Goal: Task Accomplishment & Management: Manage account settings

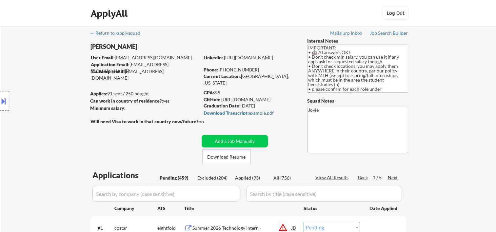
select select ""pending""
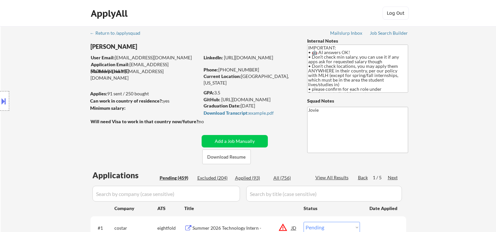
select select ""pending""
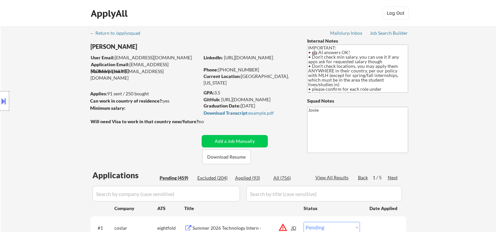
select select ""pending""
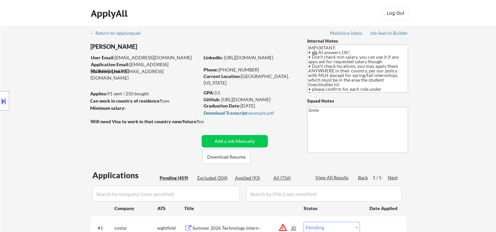
select select ""pending""
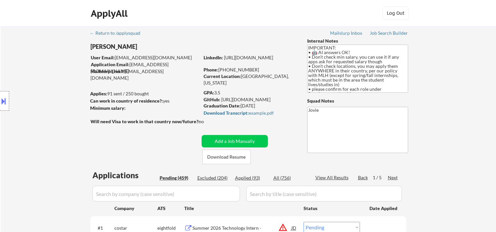
select select ""pending""
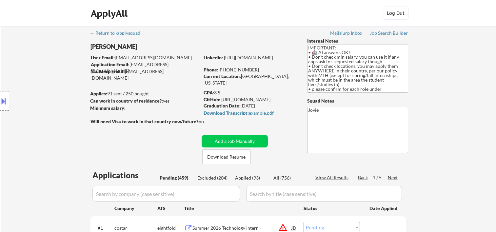
select select ""pending""
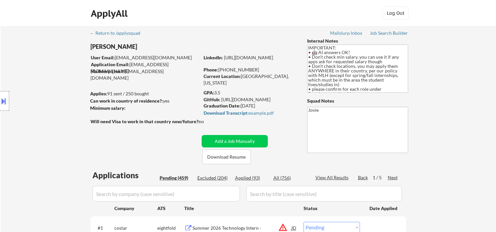
select select ""pending""
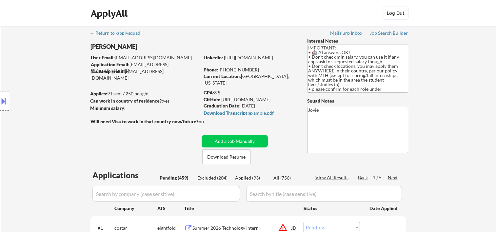
select select ""pending""
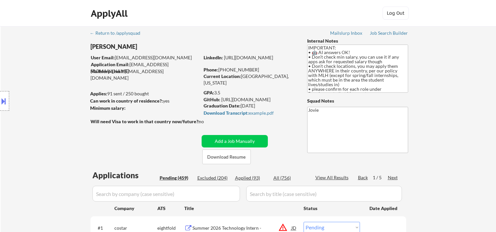
select select ""pending""
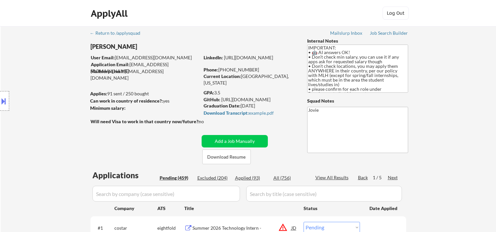
select select ""pending""
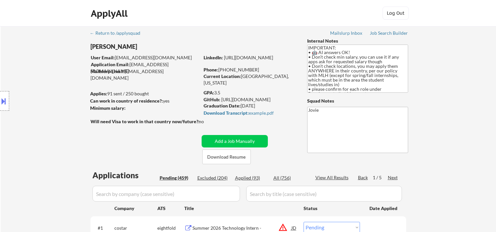
select select ""pending""
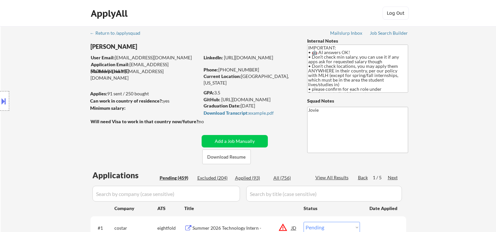
select select ""pending""
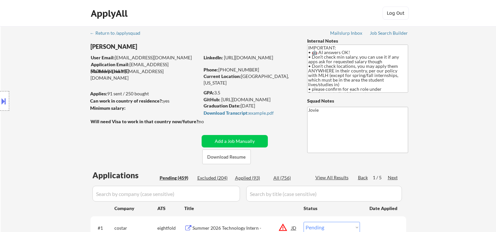
select select ""pending""
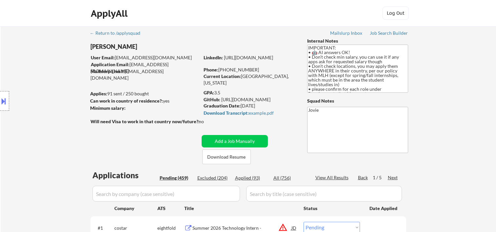
select select ""pending""
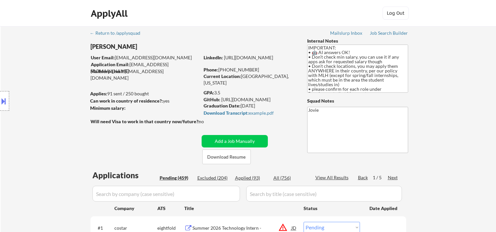
select select ""pending""
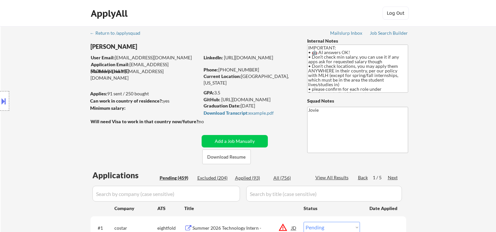
select select ""pending""
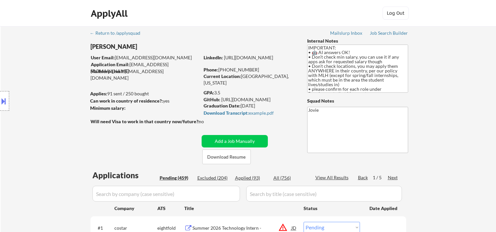
select select ""pending""
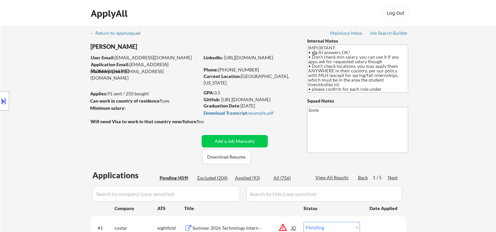
select select ""pending""
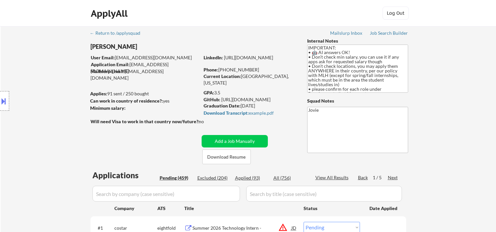
select select ""pending""
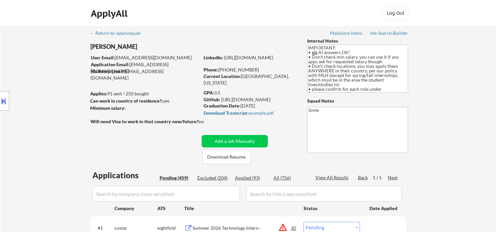
select select ""pending""
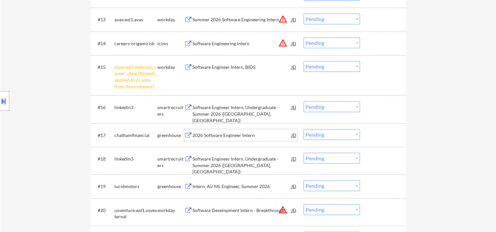
scroll to position [546, 0]
click at [376, 142] on div "#17 chathamfinancial greenhouse 2026 Software Engineer Intern JD warning_amber …" at bounding box center [246, 135] width 309 height 18
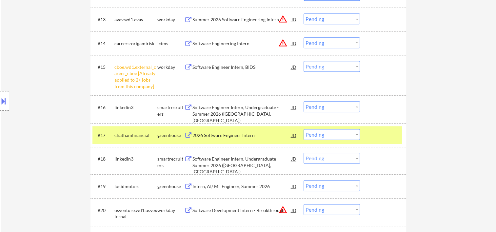
scroll to position [863, 0]
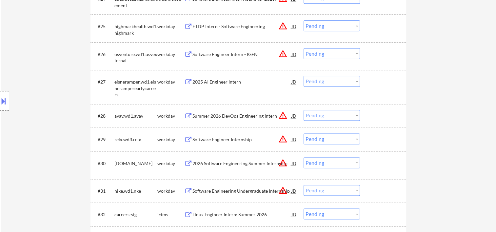
click at [356, 112] on select "Choose an option... Pending Applied Excluded (Questions) Excluded (Expired) Exc…" at bounding box center [331, 115] width 56 height 11
click at [303, 110] on select "Choose an option... Pending Applied Excluded (Questions) Excluded (Expired) Exc…" at bounding box center [331, 115] width 56 height 11
select select ""pending""
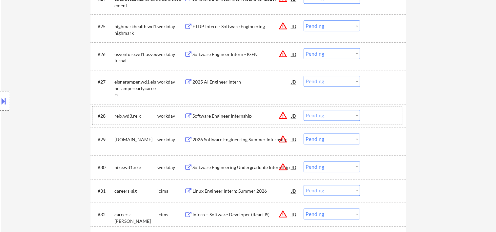
click at [385, 114] on div at bounding box center [383, 116] width 29 height 12
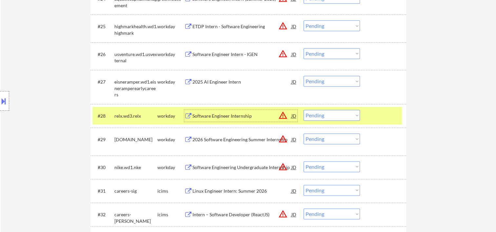
click at [259, 115] on div "Software Engineer Internship" at bounding box center [241, 116] width 99 height 7
